Goal: Task Accomplishment & Management: Use online tool/utility

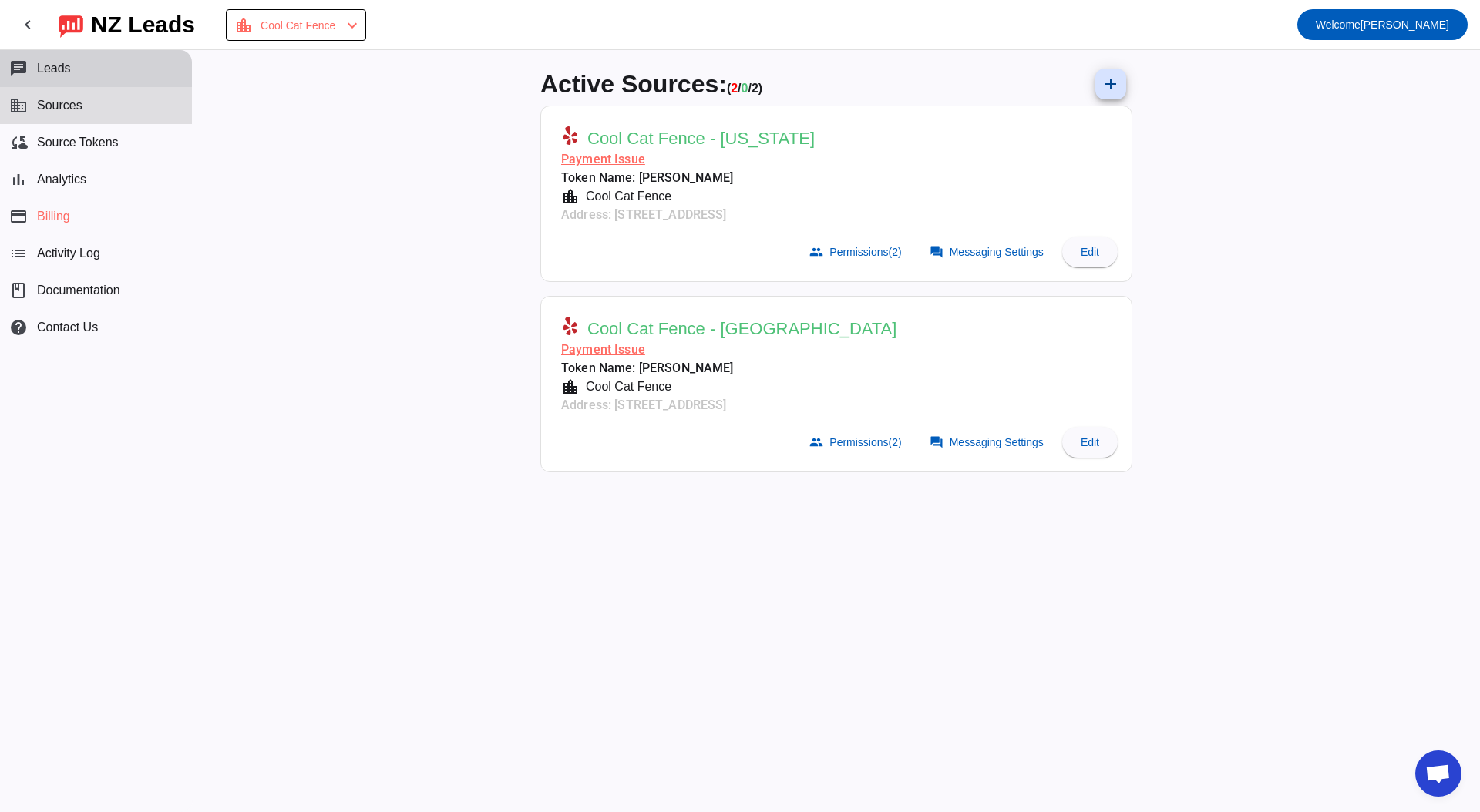
click at [163, 77] on button "chat Leads" at bounding box center [96, 68] width 192 height 37
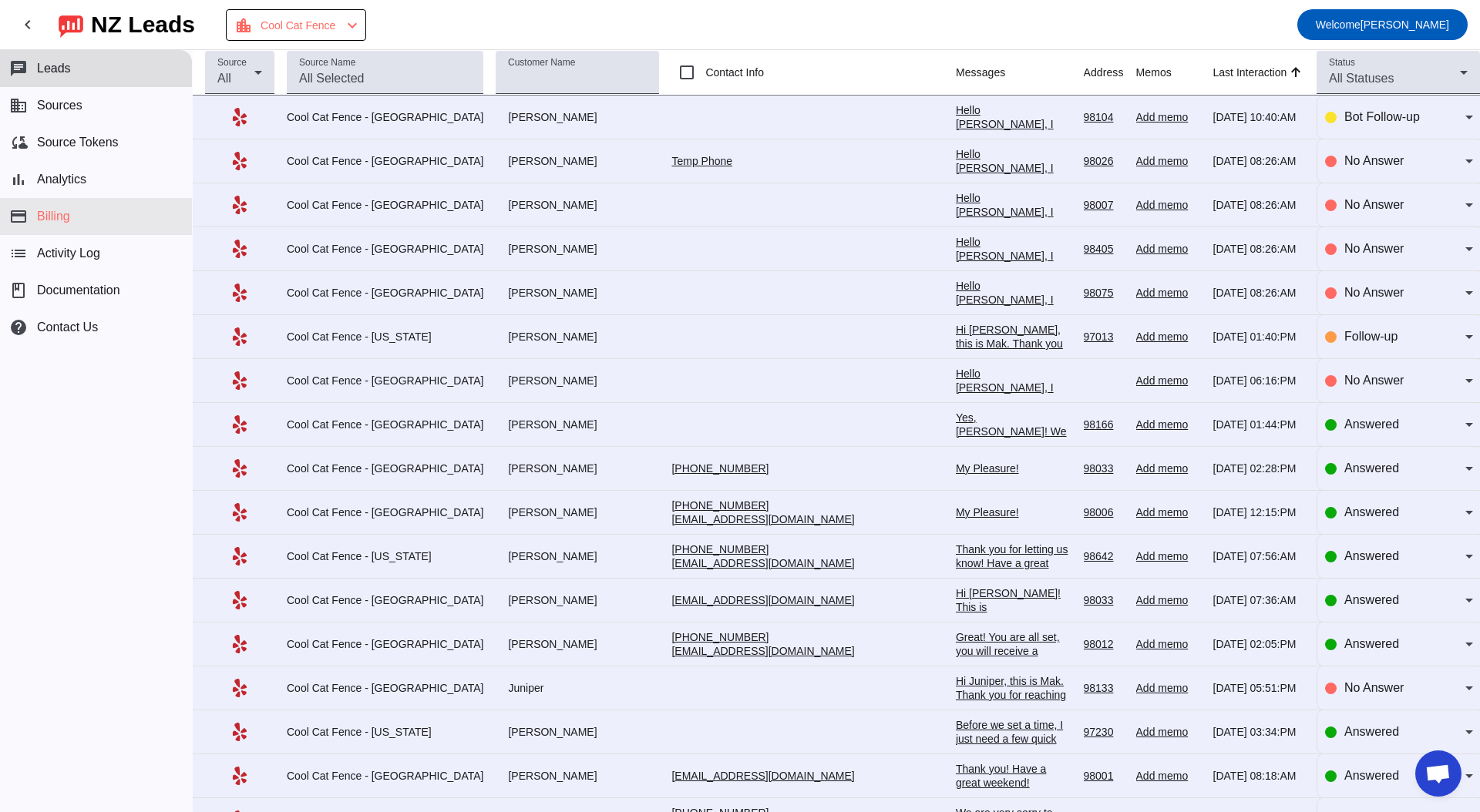
click at [102, 198] on button "payment Billing" at bounding box center [96, 216] width 192 height 37
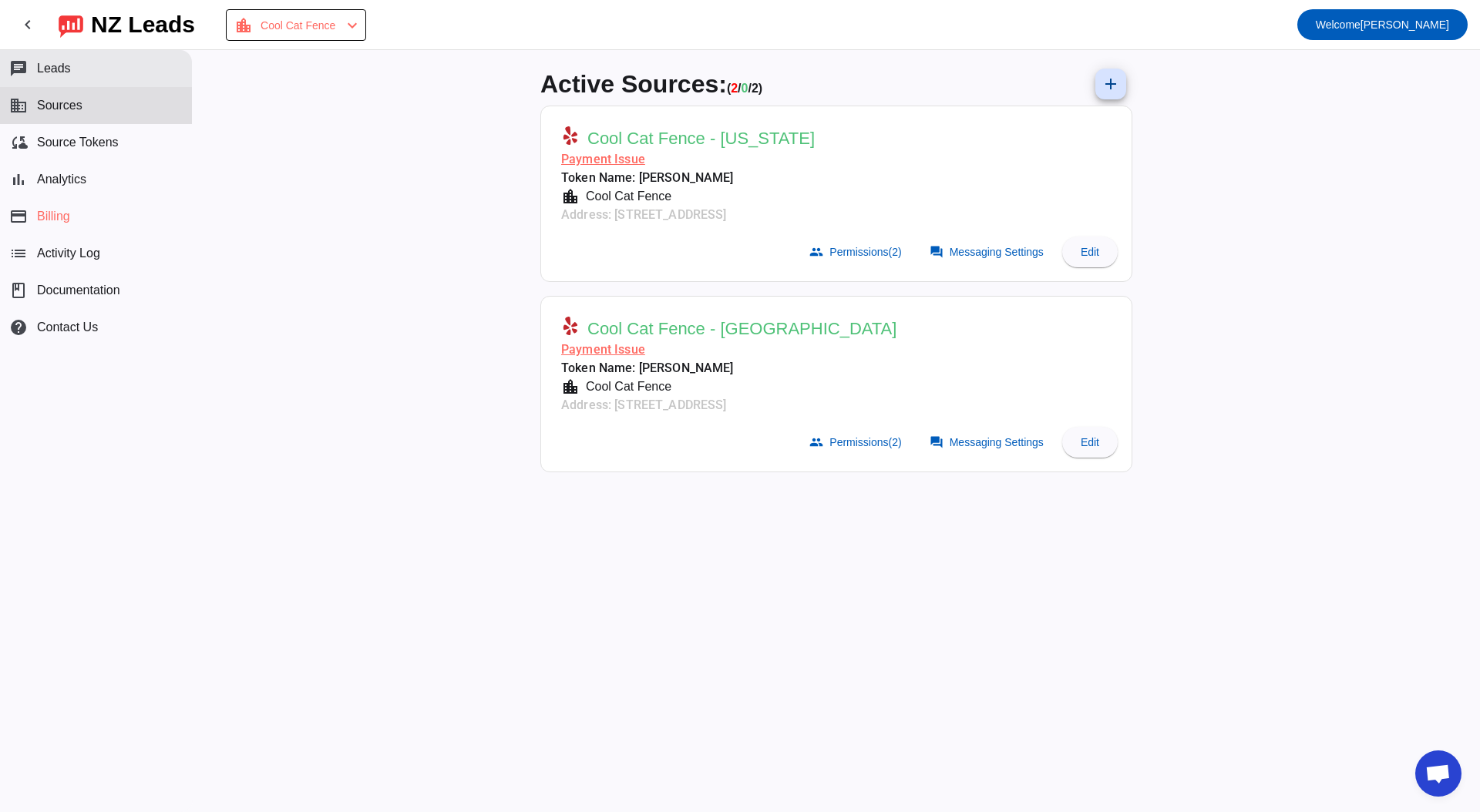
click at [101, 77] on button "chat Leads" at bounding box center [96, 68] width 192 height 37
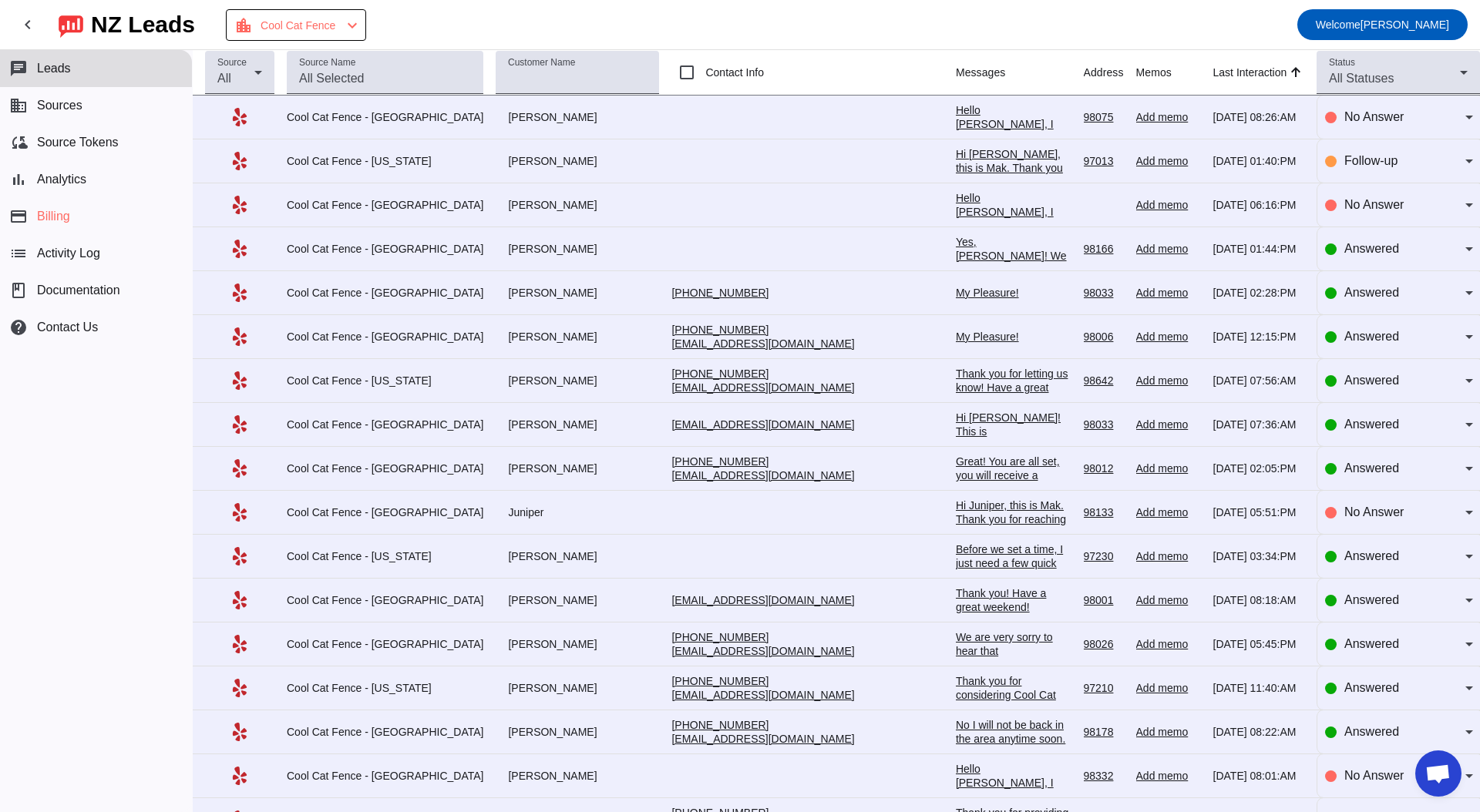
scroll to position [401, 0]
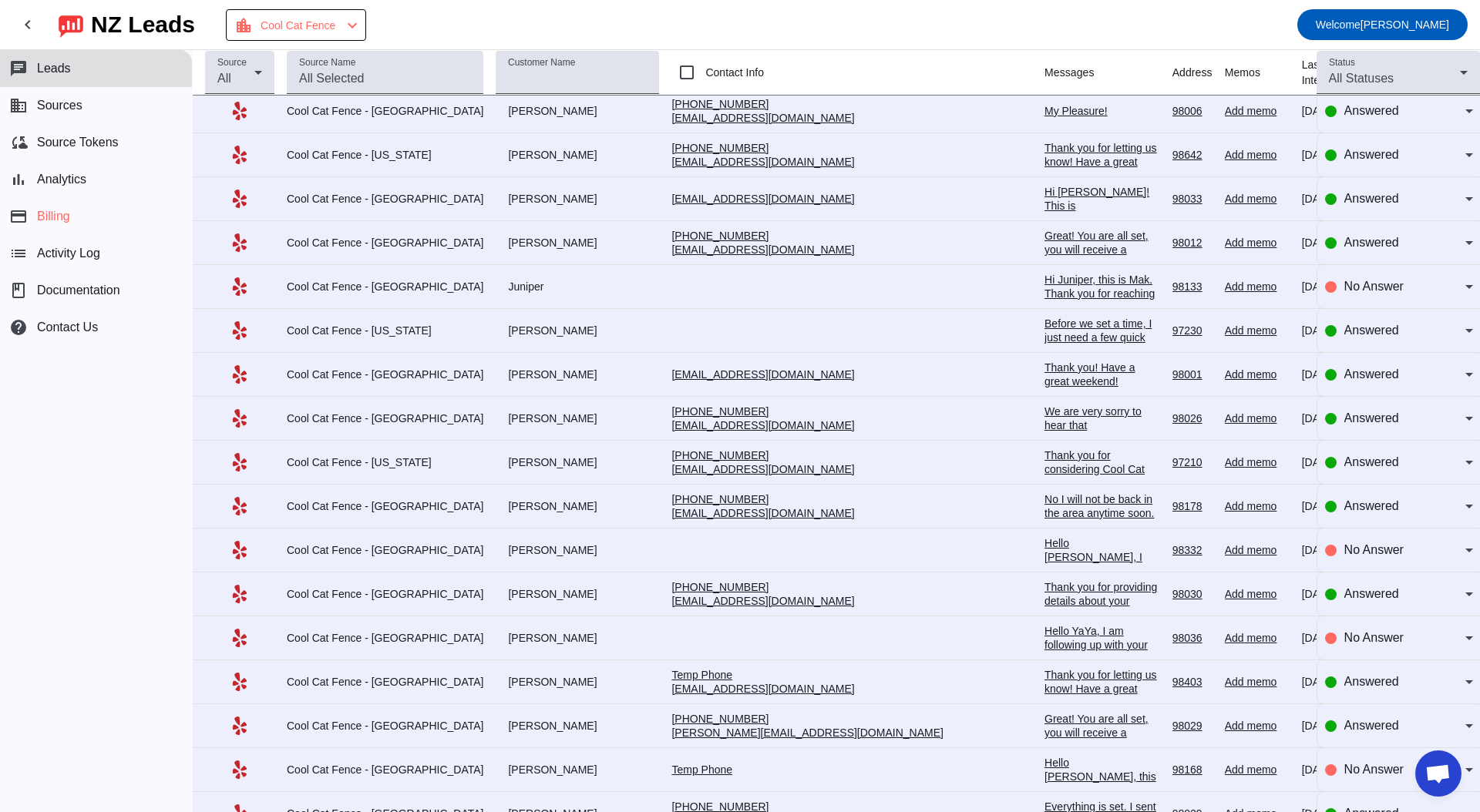
click at [514, 248] on div "[PERSON_NAME]" at bounding box center [577, 242] width 164 height 14
click at [565, 247] on div "[PERSON_NAME]" at bounding box center [577, 242] width 164 height 14
click at [1045, 245] on div "Great! You are all set, you will receive a booking confirmation shortly. Please…" at bounding box center [1102, 375] width 116 height 291
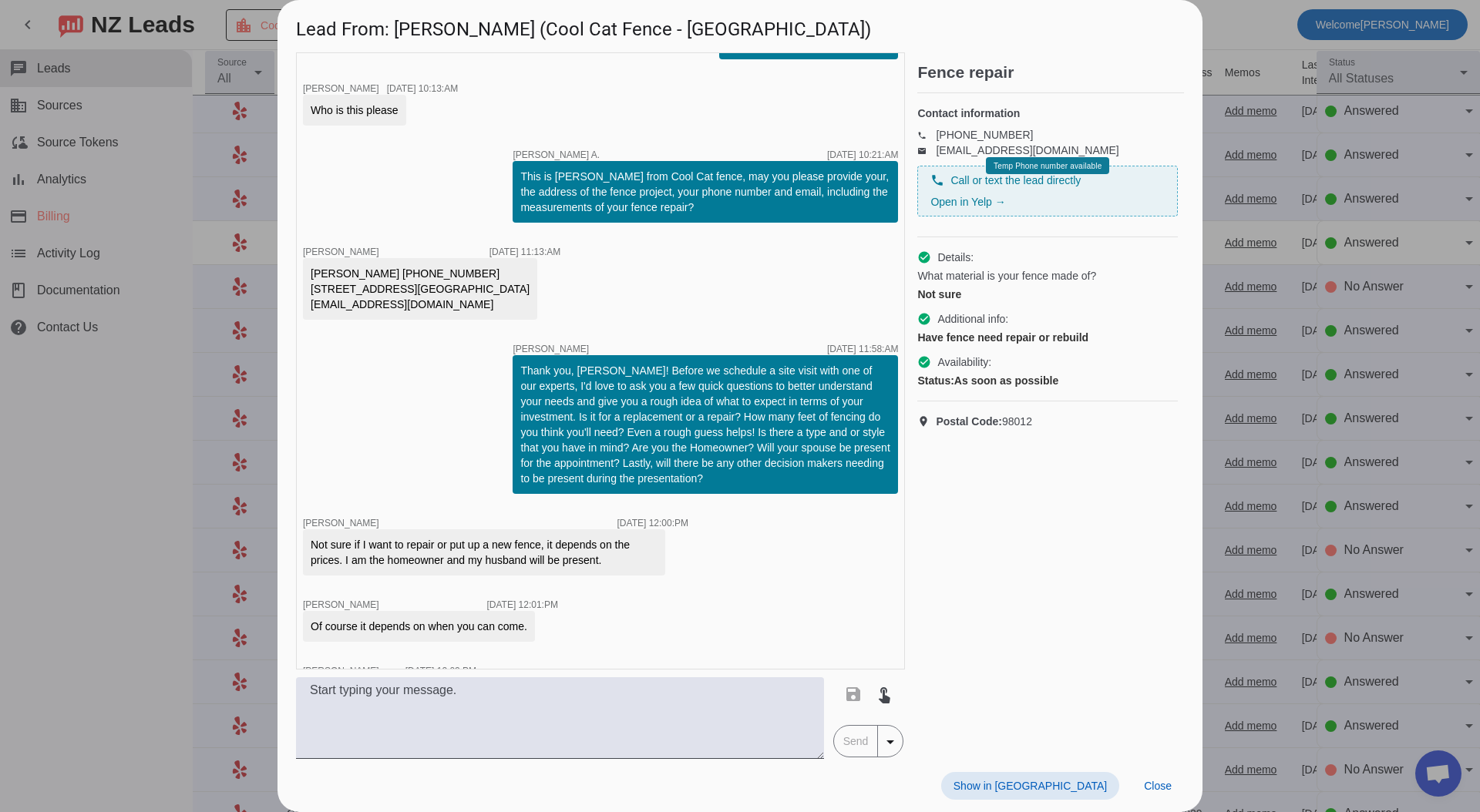
scroll to position [1919, 0]
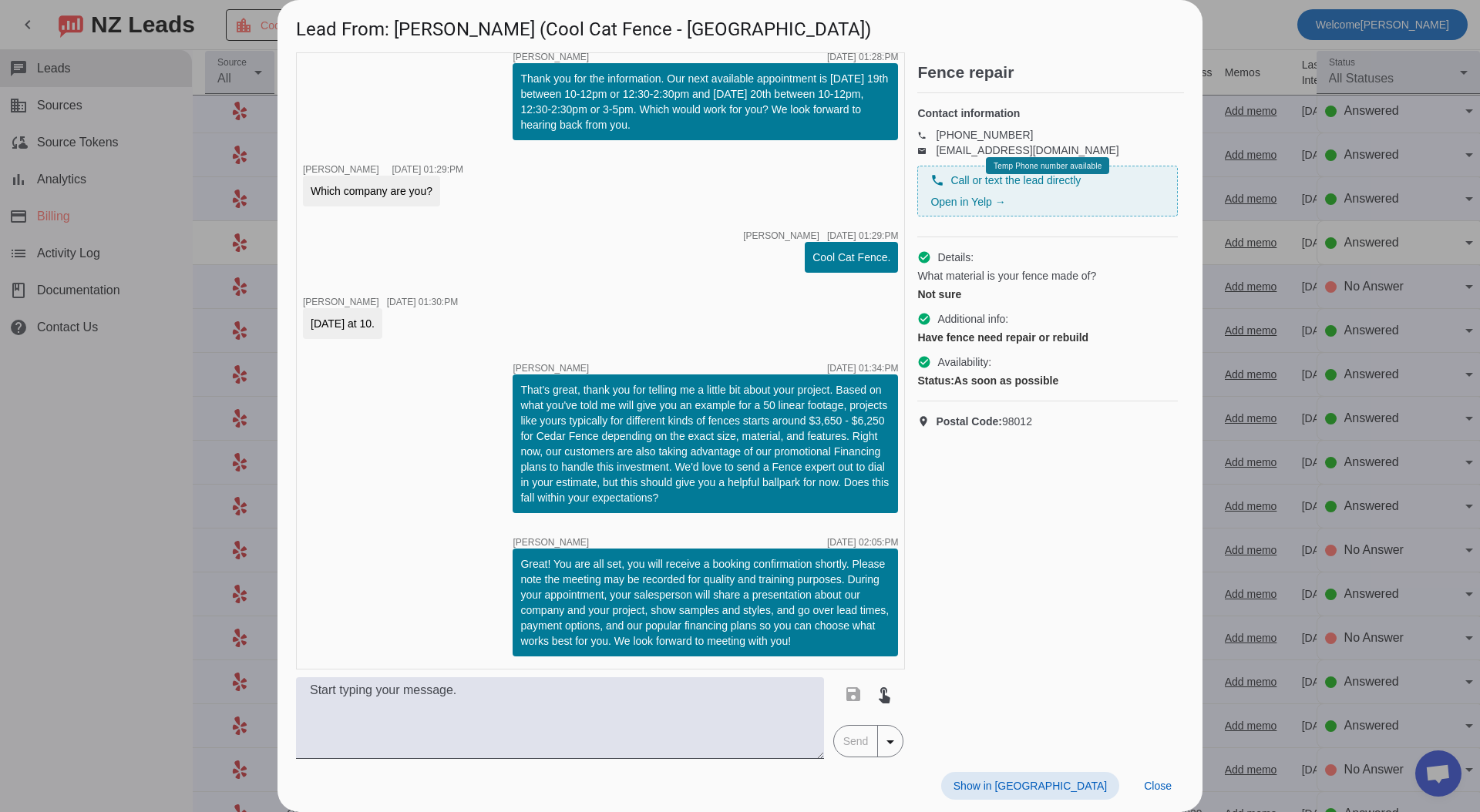
click at [1248, 364] on div at bounding box center [740, 406] width 1480 height 812
